Goal: Obtain resource: Obtain resource

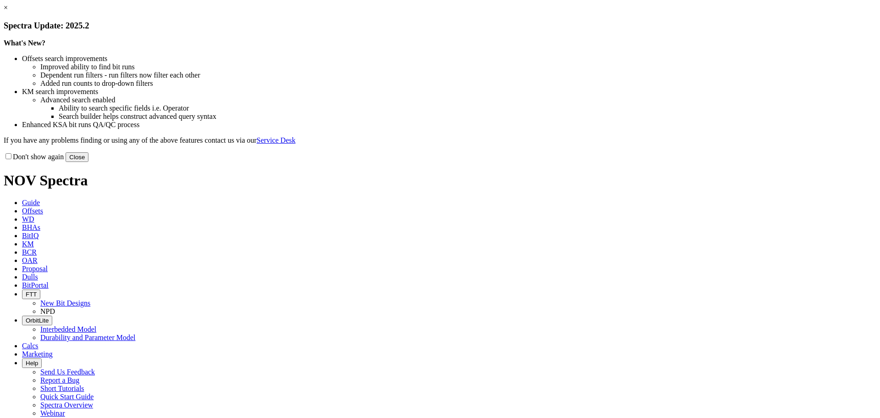
click at [88, 162] on button "Close" at bounding box center [77, 157] width 23 height 10
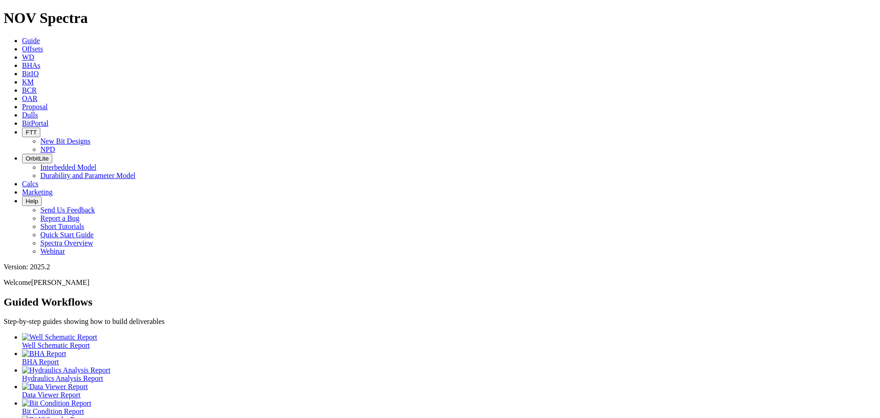
click at [43, 45] on link "Offsets" at bounding box center [32, 49] width 21 height 8
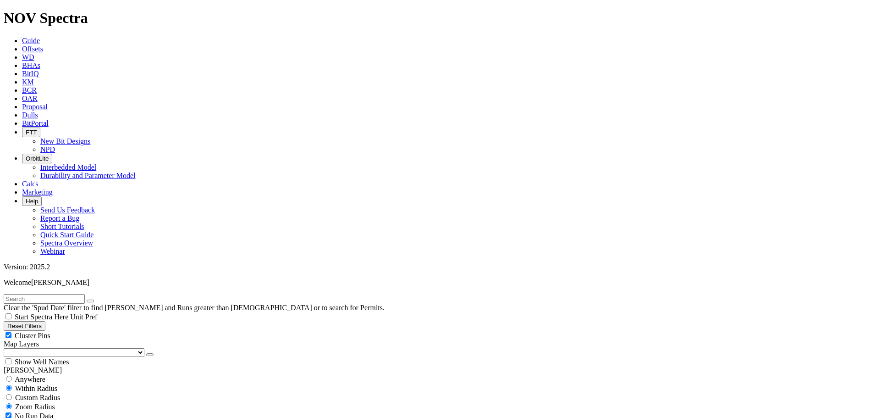
click at [89, 331] on div "Cluster Pins" at bounding box center [440, 335] width 873 height 9
checkbox input "false"
click at [46, 348] on select "US Counties [GEOGRAPHIC_DATA], [GEOGRAPHIC_DATA] [GEOGRAPHIC_DATA], [GEOGRAPHIC…" at bounding box center [74, 352] width 141 height 9
click at [7, 348] on select "US Counties [GEOGRAPHIC_DATA], [GEOGRAPHIC_DATA] [GEOGRAPHIC_DATA], [GEOGRAPHIC…" at bounding box center [74, 352] width 141 height 9
click at [36, 294] on input "text" at bounding box center [44, 299] width 81 height 10
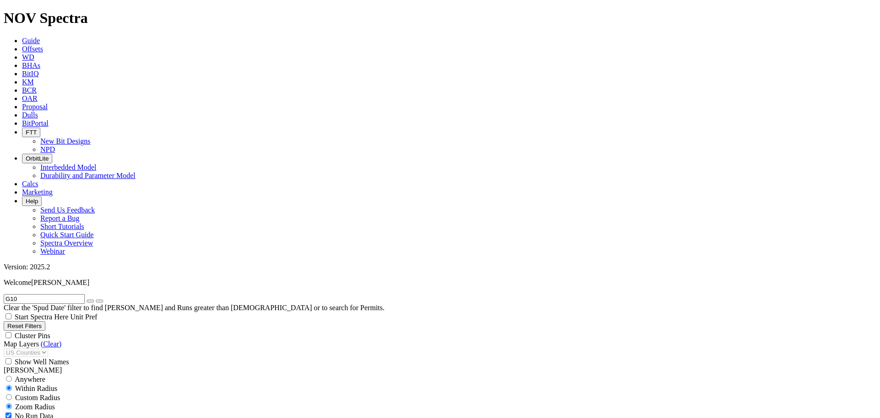
scroll to position [107, 0]
drag, startPoint x: 82, startPoint y: 188, endPoint x: 134, endPoint y: 190, distance: 52.3
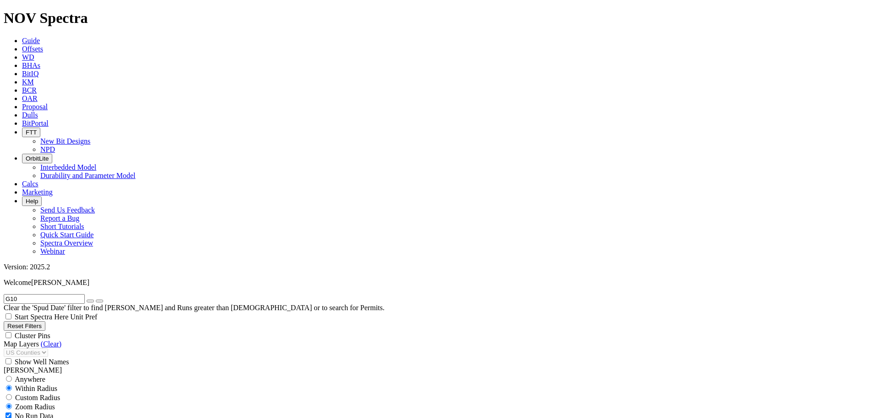
drag, startPoint x: 30, startPoint y: 40, endPoint x: 5, endPoint y: 43, distance: 24.9
click at [5, 294] on form "G10" at bounding box center [440, 299] width 873 height 10
type input "devon"
click at [96, 299] on button "submit" at bounding box center [99, 300] width 7 height 3
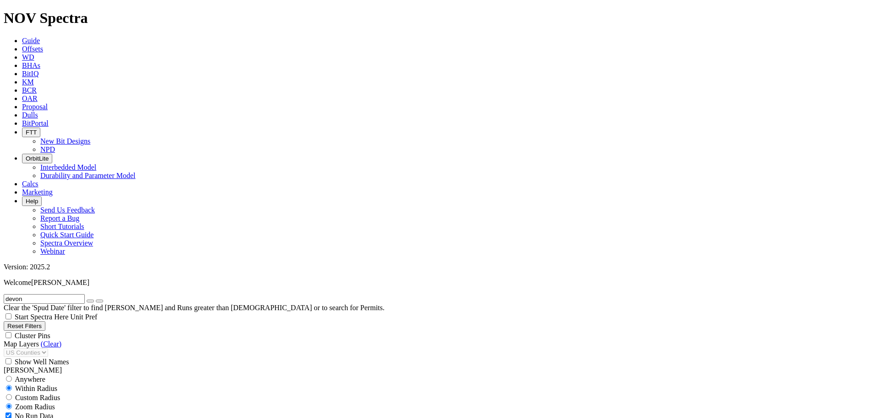
click at [90, 301] on icon "button" at bounding box center [90, 301] width 0 height 0
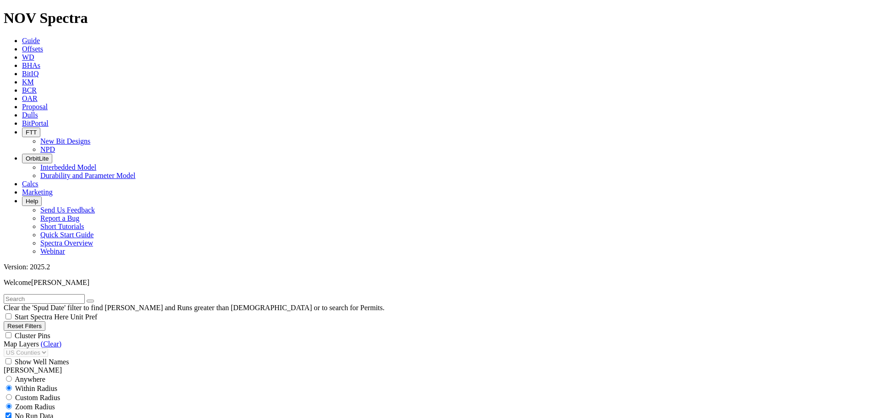
select select "8.75"
checkbox input "false"
select select "? number:8.75 ?"
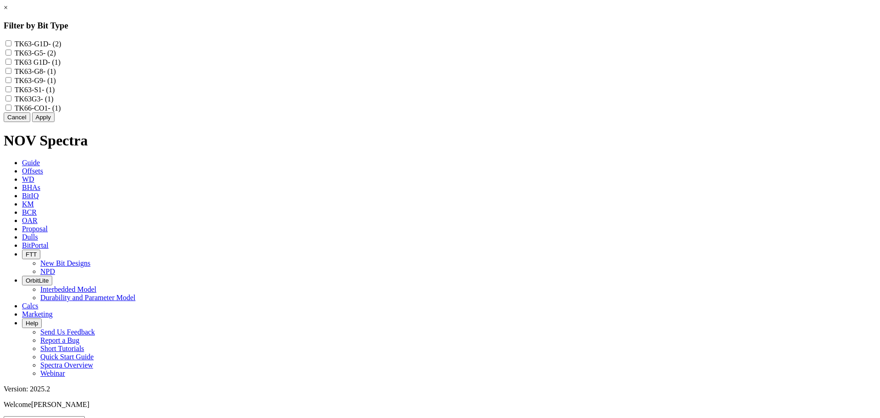
click at [11, 55] on input "TK63-G5 - (2)" at bounding box center [9, 53] width 6 height 6
checkbox input "true"
click at [383, 66] on div "TK63 G1D - (1)" at bounding box center [440, 61] width 873 height 9
click at [11, 74] on input "TK63-G8 - (1)" at bounding box center [9, 71] width 6 height 6
checkbox input "true"
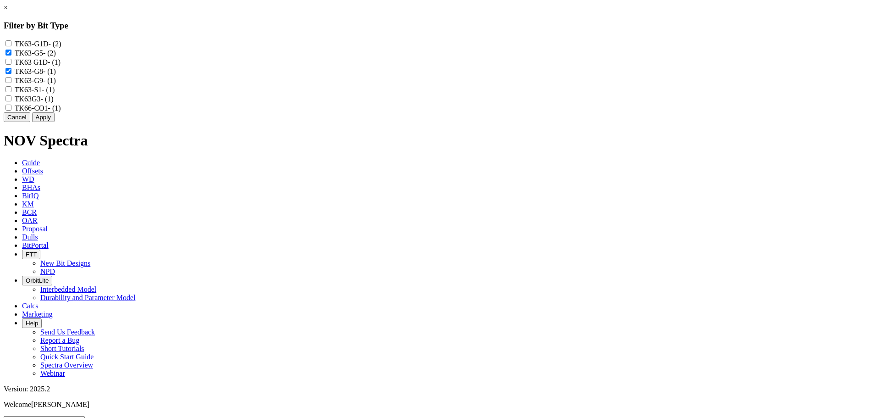
click at [11, 65] on G1D "TK63 G1D - (1)" at bounding box center [9, 62] width 6 height 6
checkbox G1D "true"
click at [11, 83] on input "TK63-G9 - (1)" at bounding box center [9, 80] width 6 height 6
checkbox input "true"
click at [55, 122] on button "Apply" at bounding box center [43, 117] width 22 height 10
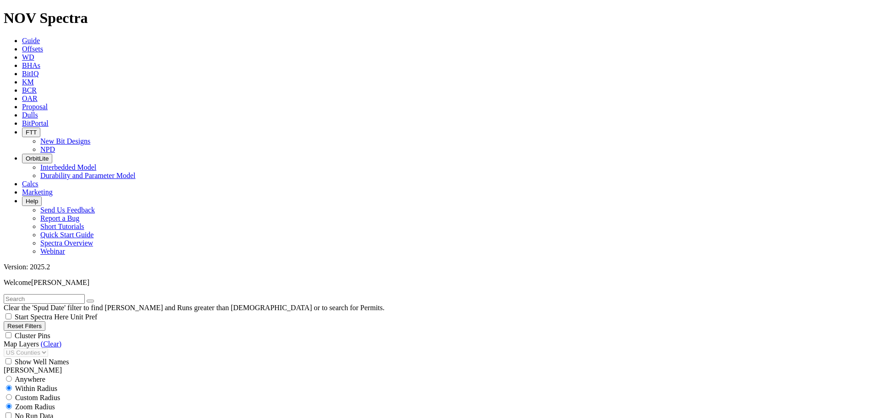
scroll to position [99, 0]
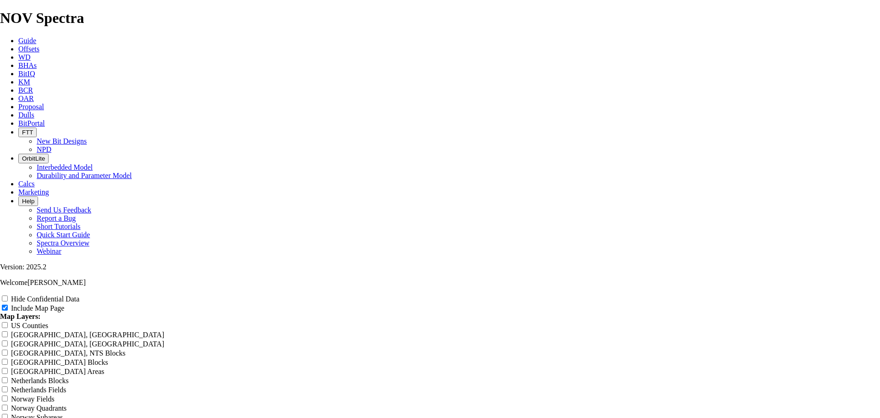
scroll to position [1498, 0]
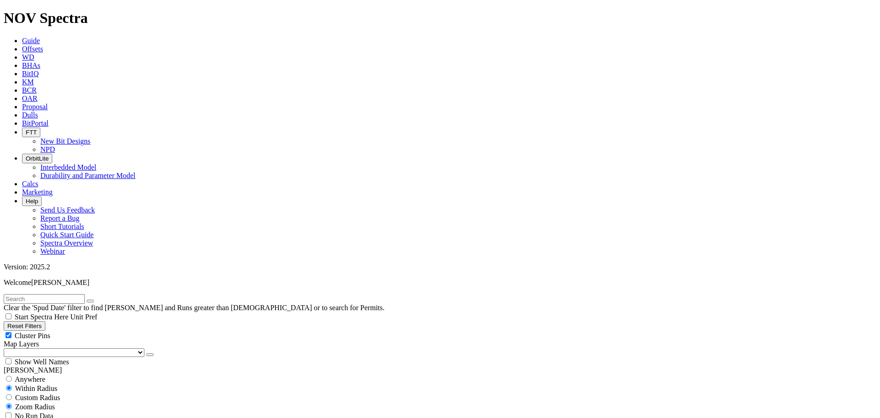
click at [49, 348] on select "US Counties [GEOGRAPHIC_DATA], [GEOGRAPHIC_DATA] [GEOGRAPHIC_DATA], [GEOGRAPHIC…" at bounding box center [74, 352] width 141 height 9
click at [7, 348] on select "US Counties [GEOGRAPHIC_DATA], [GEOGRAPHIC_DATA] [GEOGRAPHIC_DATA], [GEOGRAPHIC…" at bounding box center [74, 352] width 141 height 9
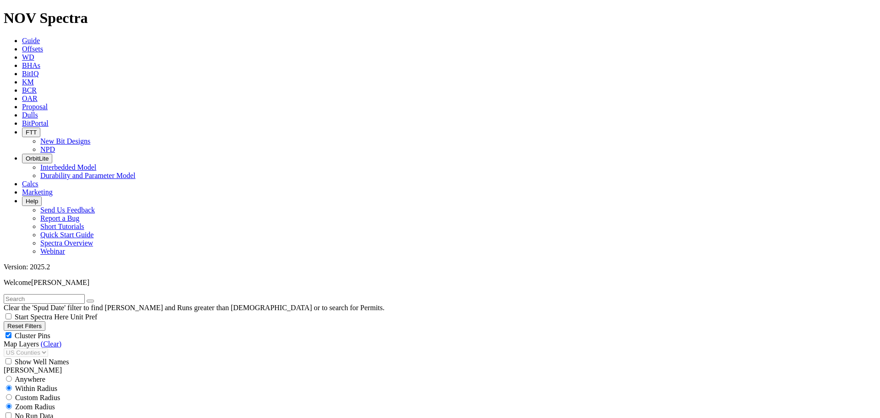
scroll to position [886, 0]
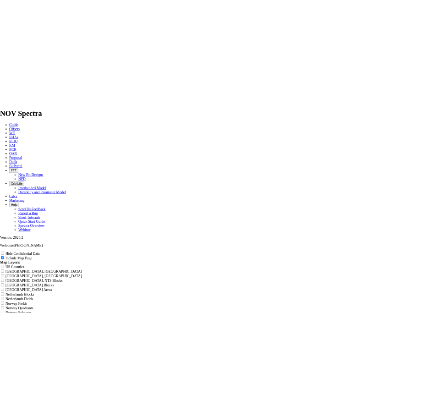
scroll to position [1177, 0]
